Goal: Navigation & Orientation: Find specific page/section

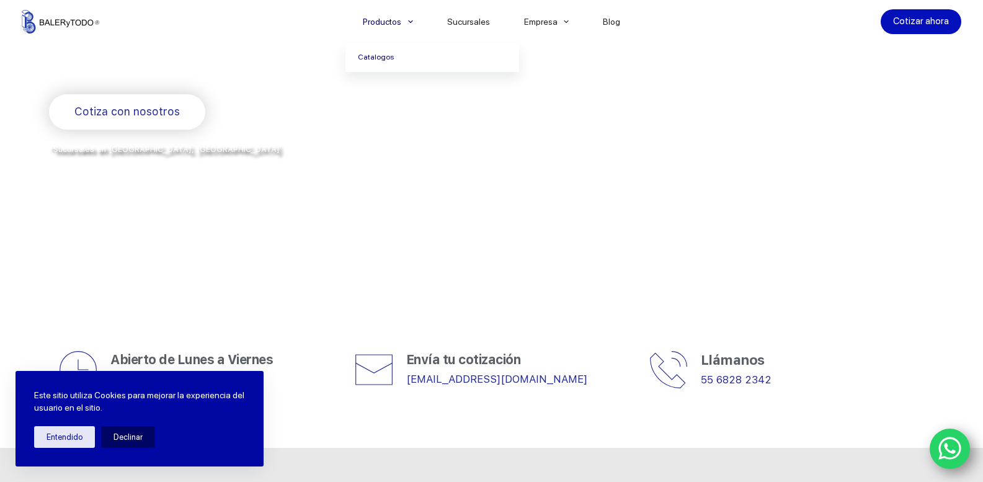
click at [386, 60] on link "Catalogos" at bounding box center [433, 57] width 174 height 29
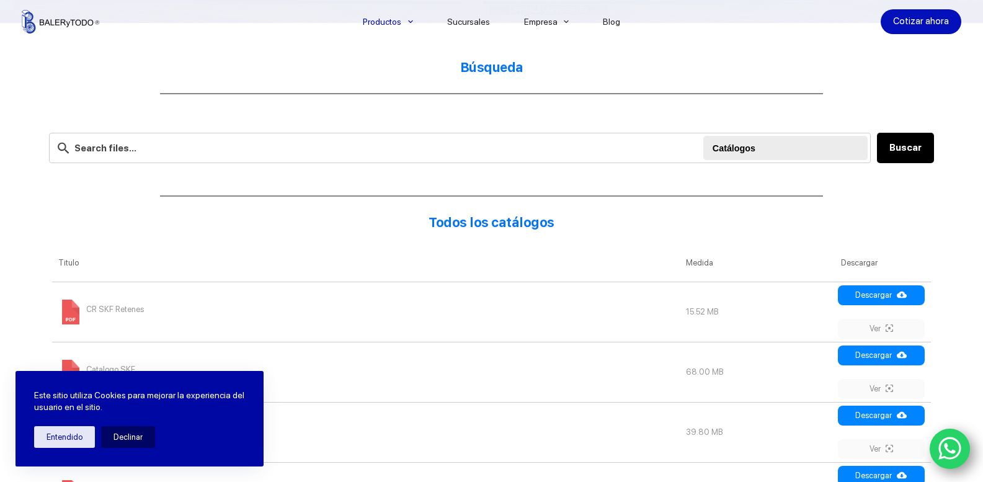
scroll to position [310, 0]
